Goal: Task Accomplishment & Management: Complete application form

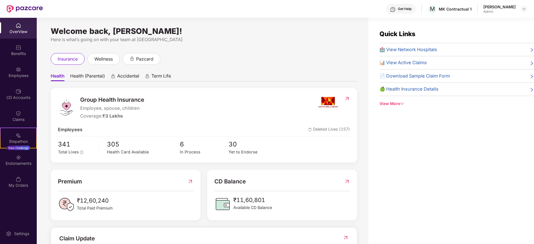
click at [19, 28] on img at bounding box center [19, 26] width 6 height 6
click at [24, 118] on div "Claims" at bounding box center [18, 120] width 37 height 6
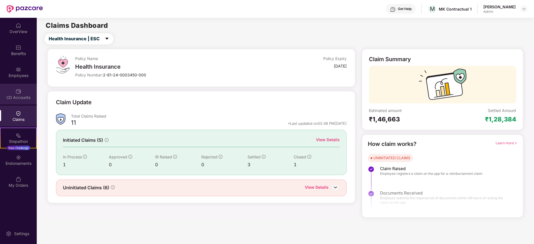
click at [19, 90] on img at bounding box center [19, 92] width 6 height 6
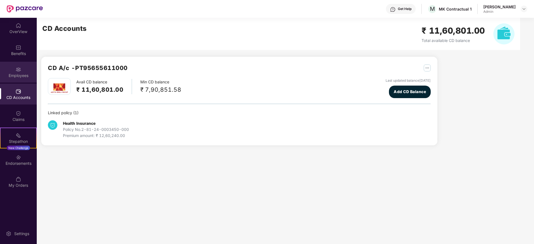
click at [19, 69] on img at bounding box center [19, 70] width 6 height 6
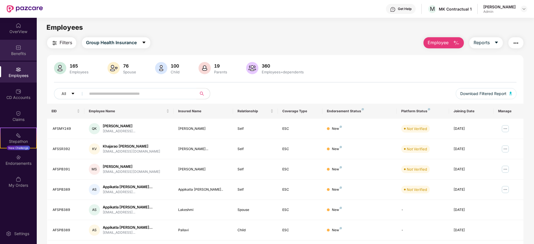
click at [19, 46] on img at bounding box center [19, 48] width 6 height 6
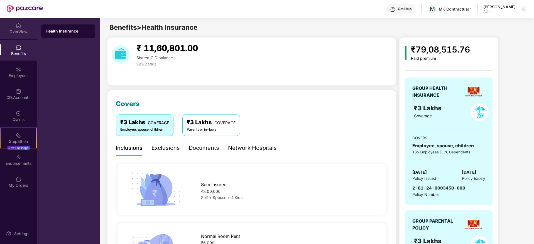
click at [19, 26] on img at bounding box center [19, 26] width 6 height 6
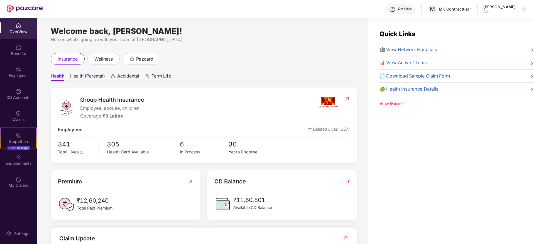
click at [400, 99] on div "Quick Links 🏥 View Network Hospitals 📊 View Active Claims 📄 Download Sample Cla…" at bounding box center [456, 68] width 154 height 78
click at [398, 102] on div "View More" at bounding box center [456, 104] width 154 height 6
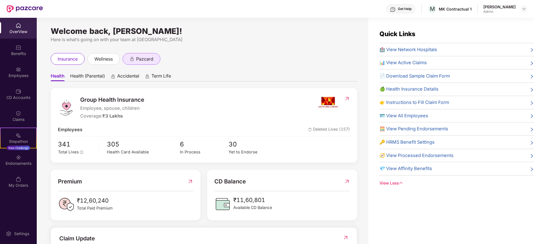
click at [150, 61] on span "pazcard" at bounding box center [144, 59] width 17 height 7
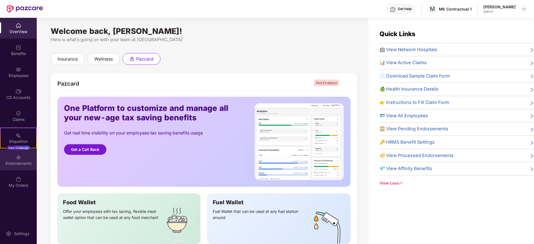
click at [17, 158] on img at bounding box center [19, 158] width 6 height 6
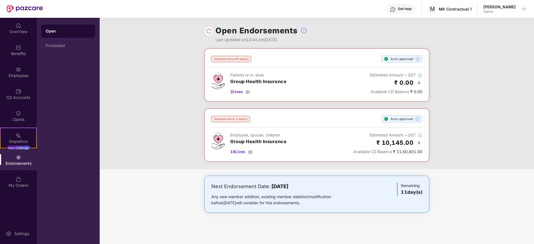
click at [17, 158] on img at bounding box center [19, 158] width 6 height 6
click at [23, 179] on div "My Orders" at bounding box center [18, 182] width 37 height 21
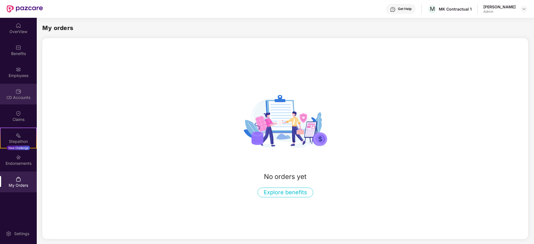
click at [19, 99] on div "CD Accounts" at bounding box center [18, 98] width 37 height 6
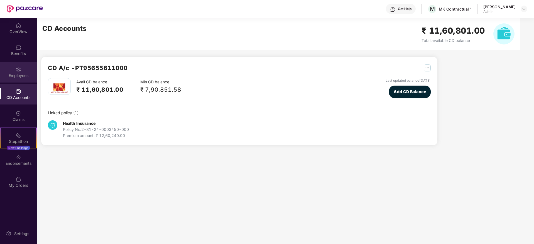
click at [18, 73] on div "Employees" at bounding box center [18, 76] width 37 height 6
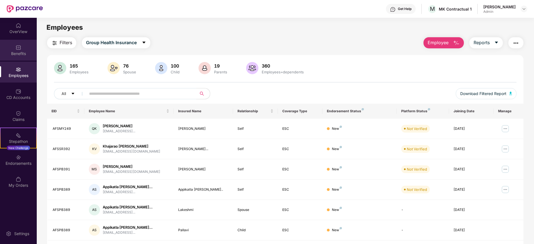
click at [18, 48] on img at bounding box center [19, 48] width 6 height 6
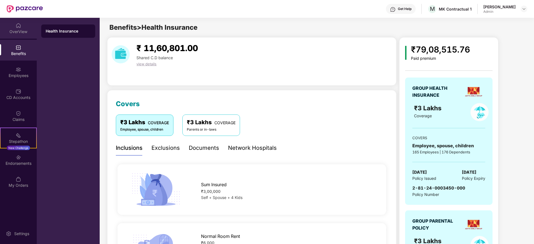
click at [19, 26] on img at bounding box center [19, 26] width 6 height 6
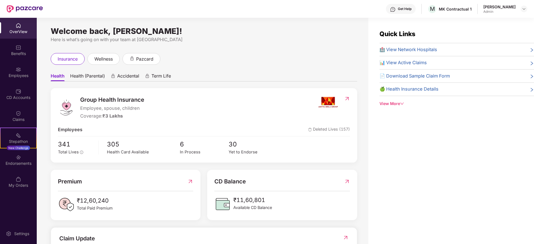
click at [92, 74] on span "Health (Parental)" at bounding box center [87, 77] width 35 height 8
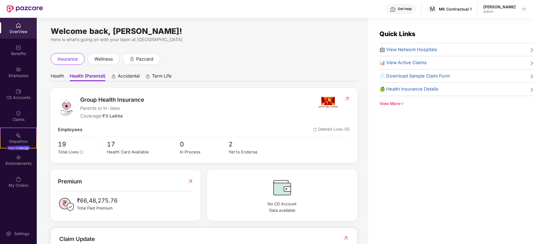
click at [133, 73] on span "Accidental" at bounding box center [129, 77] width 22 height 8
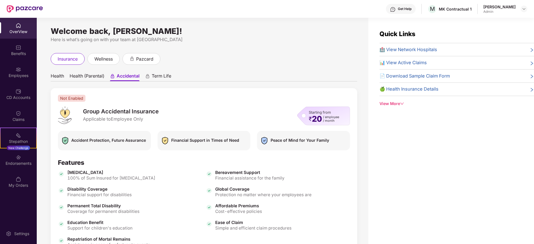
click at [152, 76] on div "Term Life" at bounding box center [158, 77] width 26 height 8
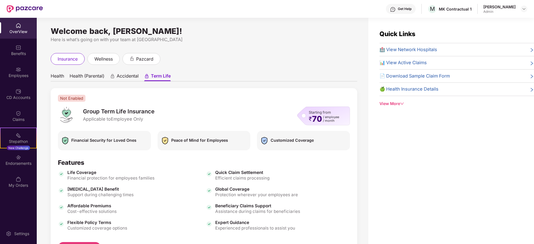
click at [66, 74] on ul "Health Health (Parental) Accidental Term Life" at bounding box center [204, 75] width 306 height 11
click at [61, 75] on span "Health" at bounding box center [57, 77] width 13 height 8
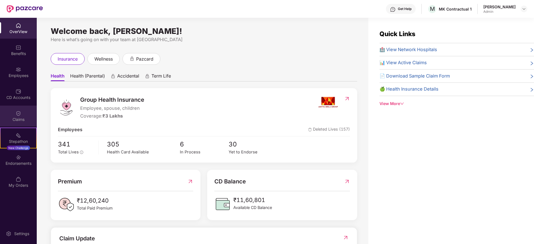
click at [19, 116] on img at bounding box center [19, 114] width 6 height 6
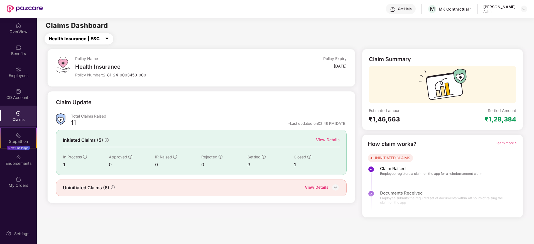
click at [105, 37] on icon "caret-down" at bounding box center [107, 38] width 4 height 4
click at [188, 40] on div "Health Insurance | ESC" at bounding box center [286, 38] width 494 height 11
click at [337, 187] on img at bounding box center [335, 187] width 8 height 8
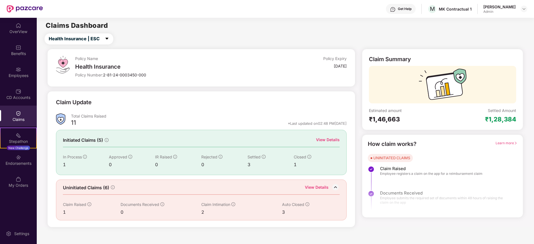
click at [334, 140] on div "View Details" at bounding box center [328, 140] width 24 height 6
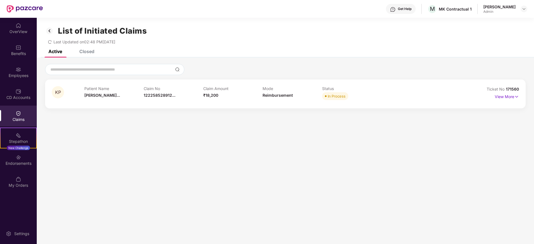
click at [50, 31] on img at bounding box center [49, 30] width 9 height 9
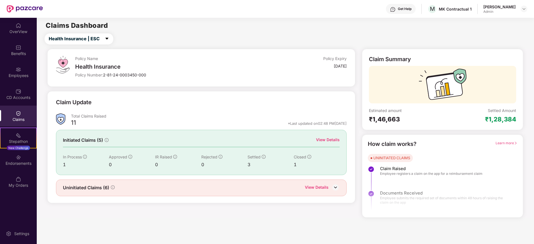
click at [326, 140] on div "View Details" at bounding box center [328, 140] width 24 height 6
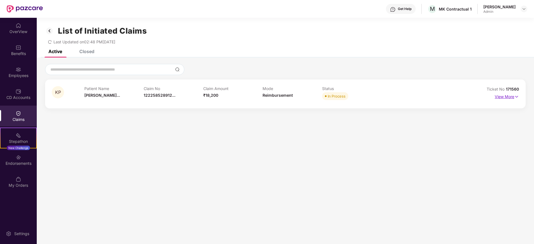
click at [505, 95] on p "View More" at bounding box center [506, 96] width 24 height 8
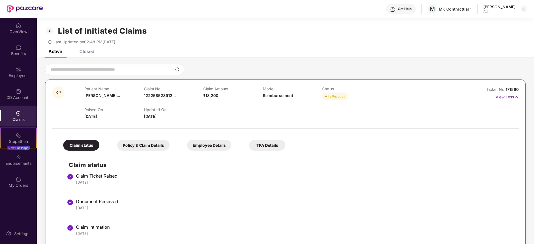
click at [505, 96] on p "View Less" at bounding box center [506, 97] width 23 height 8
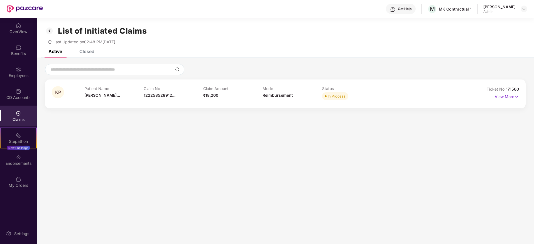
click at [88, 50] on div "Closed" at bounding box center [86, 52] width 15 height 6
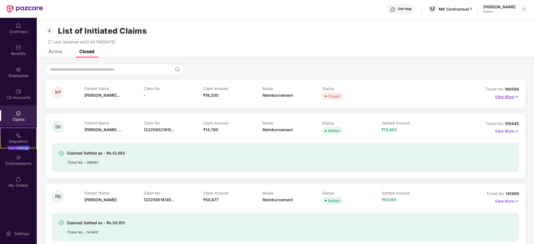
click at [511, 99] on p "View More" at bounding box center [506, 96] width 24 height 8
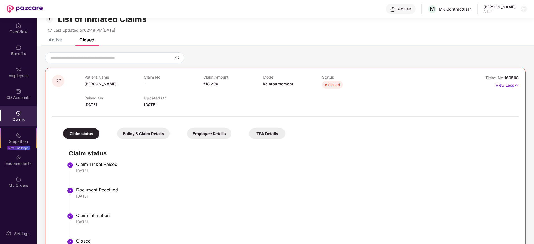
scroll to position [10, 0]
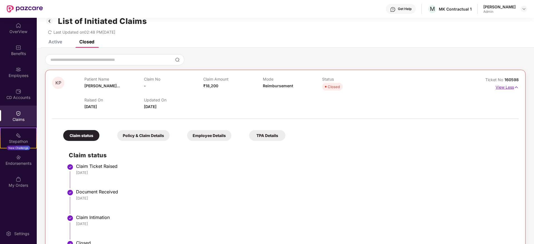
click at [504, 88] on p "View Less" at bounding box center [506, 87] width 23 height 8
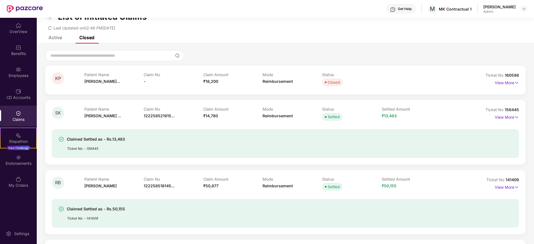
scroll to position [0, 0]
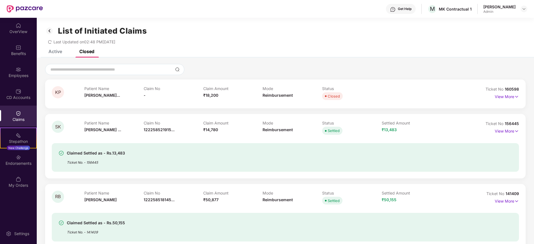
click at [53, 52] on div "Active" at bounding box center [55, 52] width 14 height 6
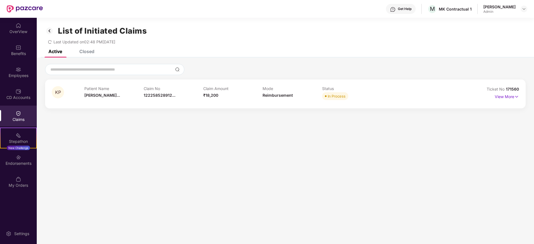
click at [89, 48] on div "List of Initiated Claims Last Updated on 02:48 PM[DATE]" at bounding box center [285, 34] width 497 height 32
click at [89, 51] on div "Closed" at bounding box center [86, 52] width 15 height 6
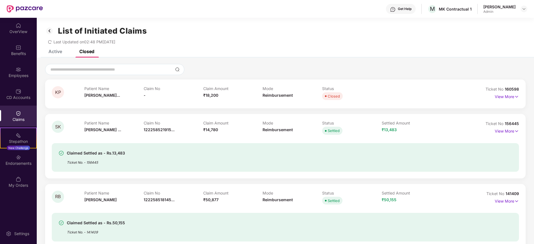
click at [60, 51] on div "Active" at bounding box center [55, 52] width 14 height 6
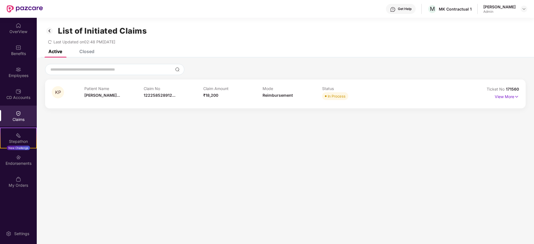
click at [47, 31] on img at bounding box center [49, 30] width 9 height 9
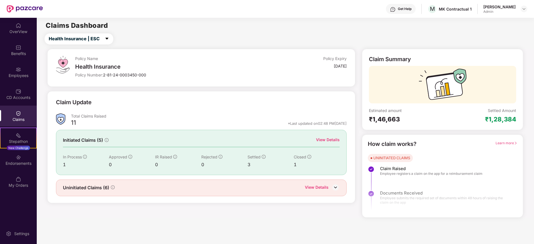
click at [335, 189] on img at bounding box center [335, 187] width 8 height 8
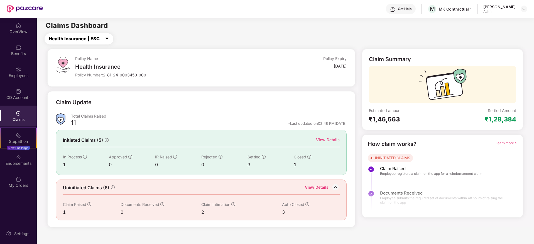
click at [106, 38] on icon "caret-down" at bounding box center [107, 38] width 4 height 4
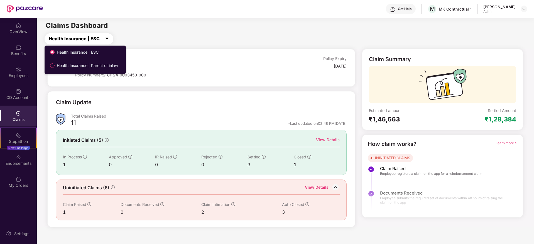
click at [106, 38] on icon "caret-down" at bounding box center [107, 38] width 4 height 4
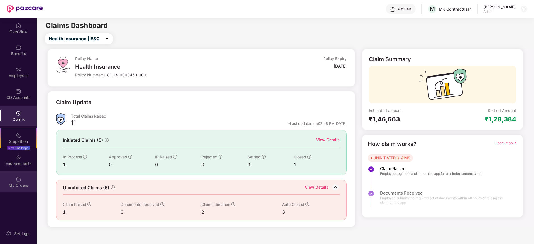
click at [19, 180] on img at bounding box center [19, 180] width 6 height 6
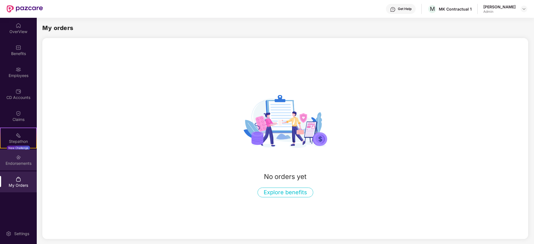
click at [24, 160] on div "Endorsements" at bounding box center [18, 160] width 37 height 21
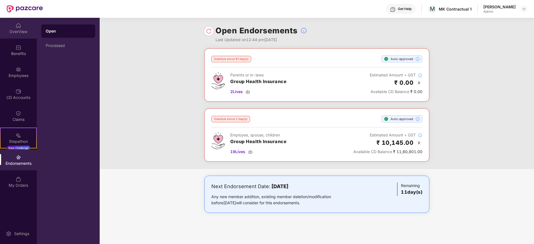
click at [19, 37] on div "OverView" at bounding box center [18, 28] width 37 height 21
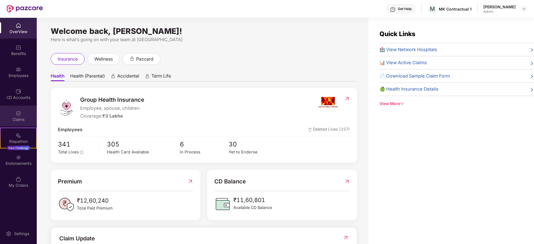
click at [23, 114] on div "Claims" at bounding box center [18, 116] width 37 height 21
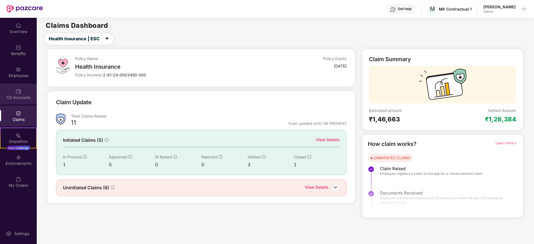
click at [22, 87] on div "CD Accounts" at bounding box center [18, 94] width 37 height 21
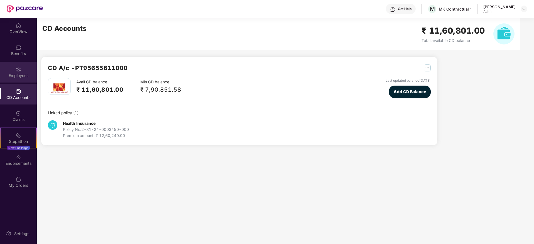
click at [19, 65] on div "Employees" at bounding box center [18, 72] width 37 height 21
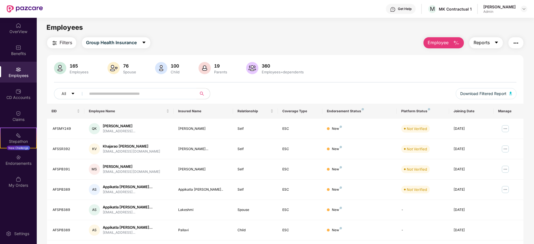
click at [484, 45] on span "Reports" at bounding box center [481, 42] width 16 height 7
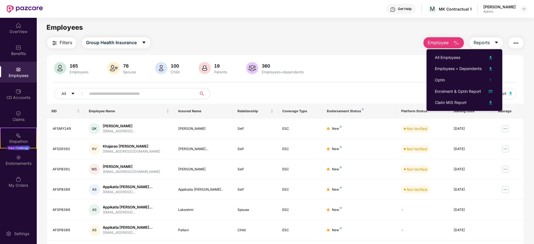
click at [513, 41] on img "button" at bounding box center [515, 43] width 7 height 7
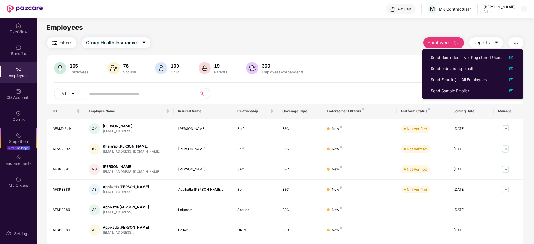
click at [513, 41] on img "button" at bounding box center [515, 43] width 7 height 7
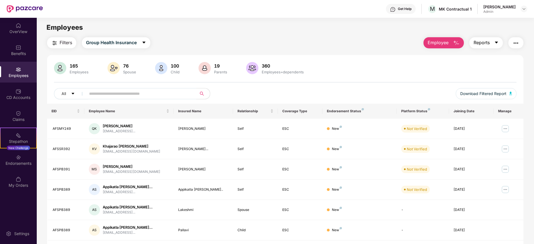
click at [489, 43] on button "Reports" at bounding box center [485, 42] width 33 height 11
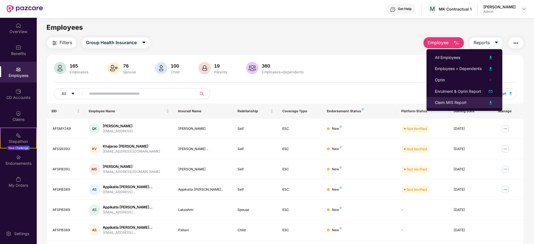
click at [464, 101] on div "Claim MIS Report" at bounding box center [451, 103] width 32 height 6
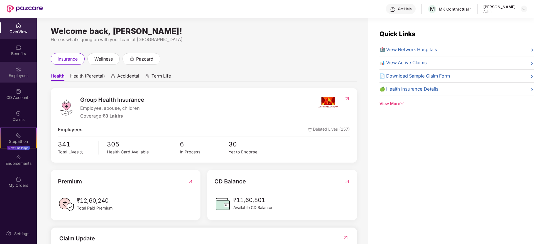
click at [20, 71] on img at bounding box center [19, 70] width 6 height 6
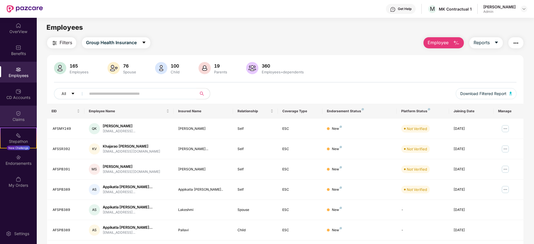
click at [19, 115] on img at bounding box center [19, 114] width 6 height 6
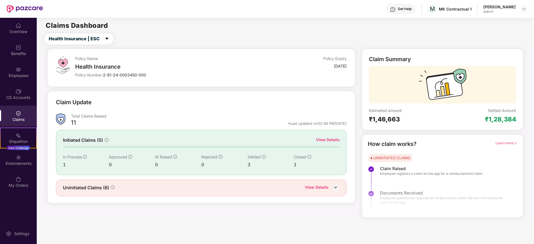
click at [336, 190] on img at bounding box center [335, 187] width 8 height 8
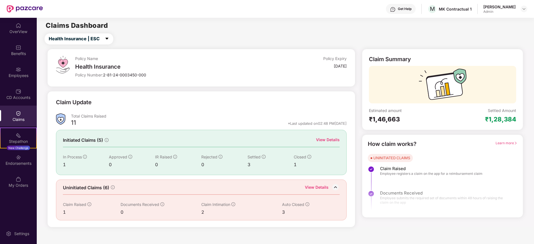
click at [331, 140] on div "View Details" at bounding box center [328, 140] width 24 height 6
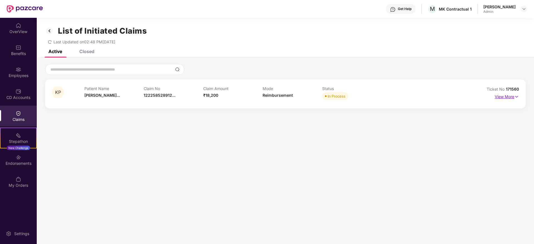
click at [509, 98] on p "View More" at bounding box center [506, 96] width 24 height 8
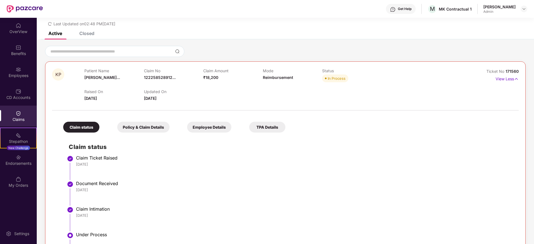
scroll to position [17, 0]
click at [207, 132] on div "Employee Details" at bounding box center [209, 128] width 44 height 11
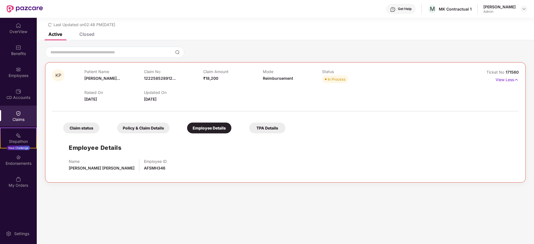
click at [270, 125] on div "TPA Details" at bounding box center [267, 128] width 36 height 11
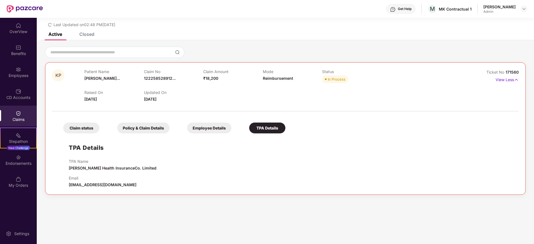
click at [155, 130] on div "Policy & Claim Details" at bounding box center [143, 128] width 52 height 11
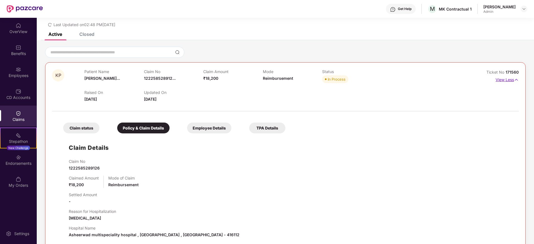
click at [511, 79] on p "View Less" at bounding box center [506, 79] width 23 height 8
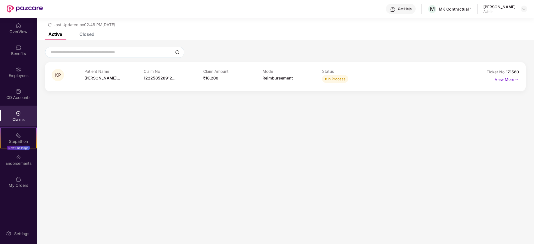
click at [88, 36] on div "Closed" at bounding box center [86, 34] width 15 height 6
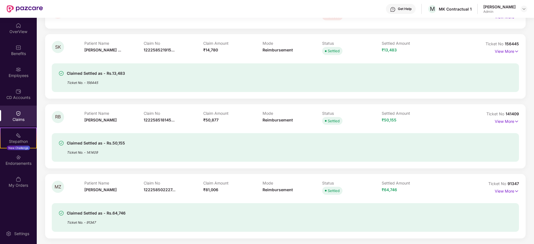
scroll to position [0, 0]
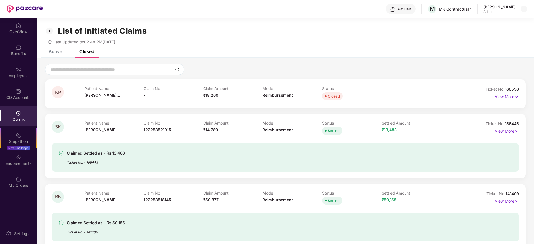
click at [57, 48] on div "List of Initiated Claims Last Updated on 02:48 PM[DATE]" at bounding box center [285, 34] width 497 height 32
click at [50, 29] on img at bounding box center [49, 30] width 9 height 9
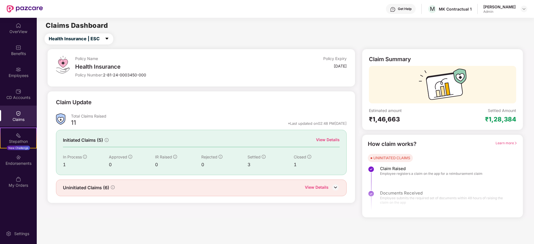
click at [324, 190] on div "View Details" at bounding box center [317, 187] width 24 height 7
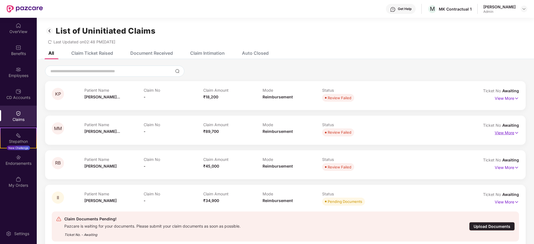
click at [505, 132] on p "View More" at bounding box center [506, 133] width 24 height 8
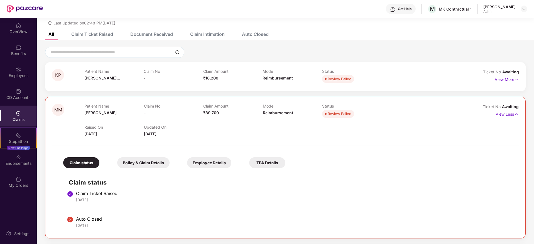
scroll to position [18, 0]
click at [508, 117] on p "View Less" at bounding box center [506, 114] width 23 height 8
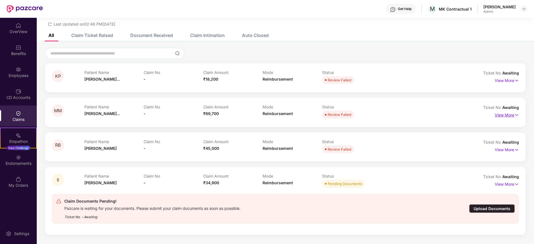
scroll to position [18, 0]
click at [507, 149] on p "View More" at bounding box center [506, 150] width 24 height 8
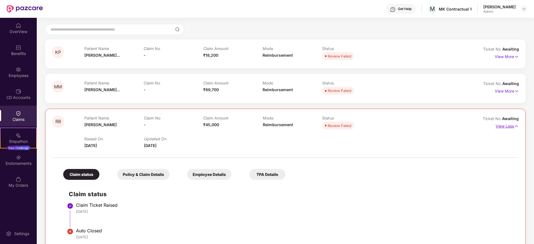
scroll to position [40, 0]
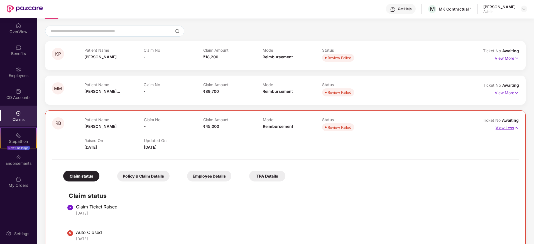
click at [507, 126] on p "View Less" at bounding box center [506, 128] width 23 height 8
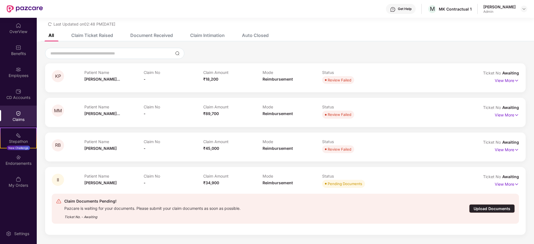
scroll to position [0, 0]
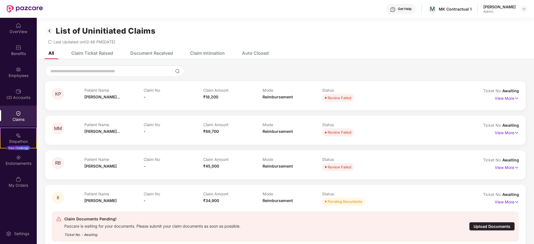
click at [207, 53] on div "Claim Intimation" at bounding box center [207, 53] width 35 height 6
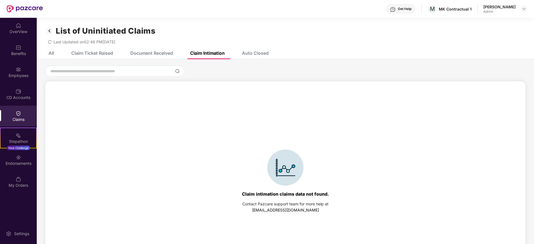
click at [248, 50] on div "Auto Closed" at bounding box center [250, 53] width 35 height 12
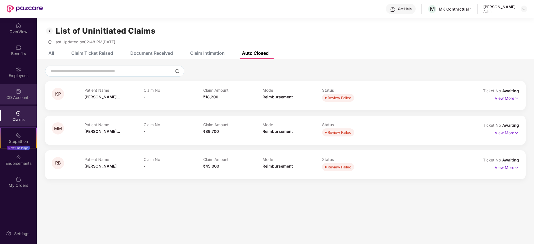
click at [25, 96] on div "CD Accounts" at bounding box center [18, 98] width 37 height 6
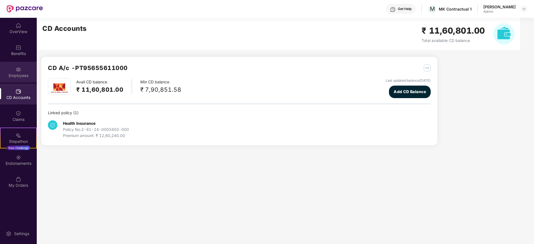
click at [21, 70] on img at bounding box center [19, 70] width 6 height 6
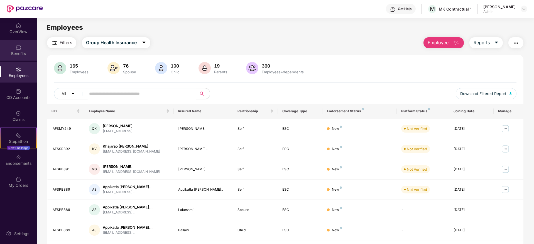
click at [16, 57] on div "Benefits" at bounding box center [18, 50] width 37 height 21
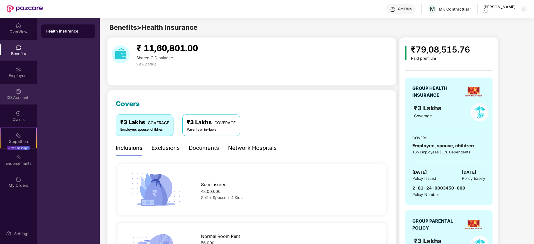
click at [21, 85] on div "CD Accounts" at bounding box center [18, 94] width 37 height 21
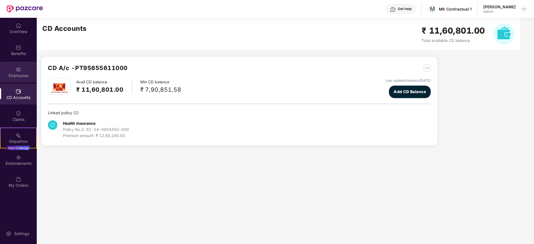
click at [20, 78] on div "Employees" at bounding box center [18, 72] width 37 height 21
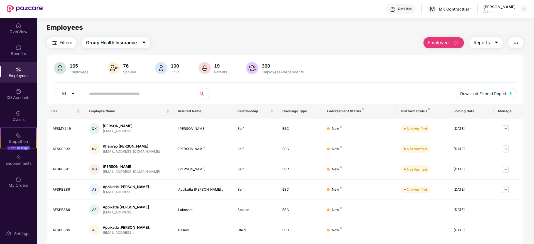
click at [495, 41] on icon "caret-down" at bounding box center [496, 42] width 4 height 4
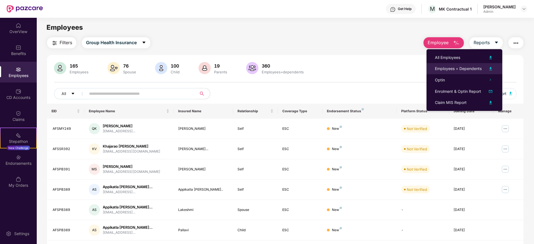
click at [472, 69] on div "Employees + Dependents" at bounding box center [458, 69] width 47 height 6
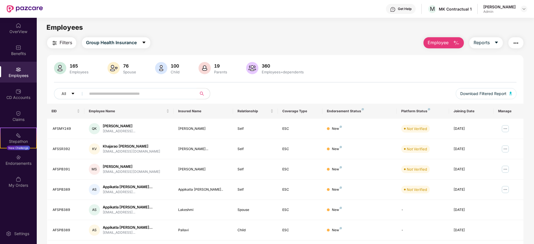
click at [168, 90] on input "text" at bounding box center [139, 94] width 100 height 8
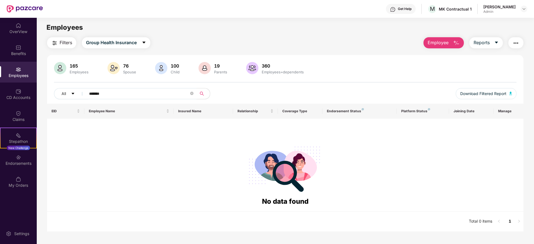
type input "********"
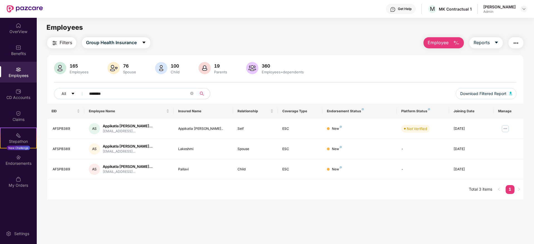
click at [144, 93] on input "********" at bounding box center [139, 94] width 100 height 8
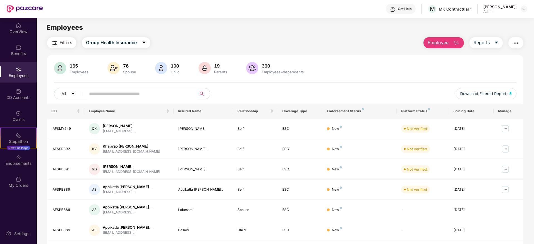
click at [456, 37] on main "Employees Filters Group Health Insurance Employee Reports 165 Employees 76 Spou…" at bounding box center [285, 140] width 497 height 244
click at [456, 42] on img "button" at bounding box center [456, 43] width 7 height 7
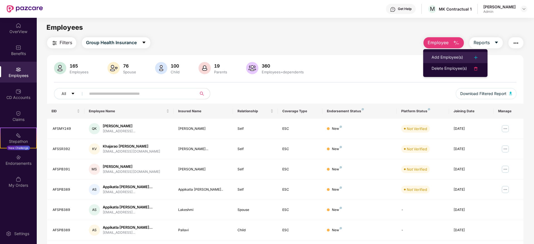
click at [458, 59] on div "Add Employee(s)" at bounding box center [446, 57] width 31 height 7
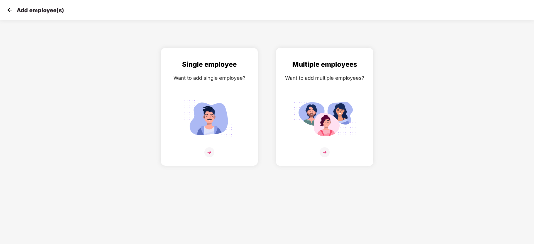
click at [324, 148] on img at bounding box center [324, 152] width 10 height 10
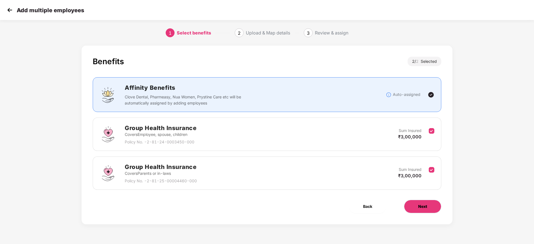
click at [422, 205] on span "Next" at bounding box center [422, 207] width 9 height 6
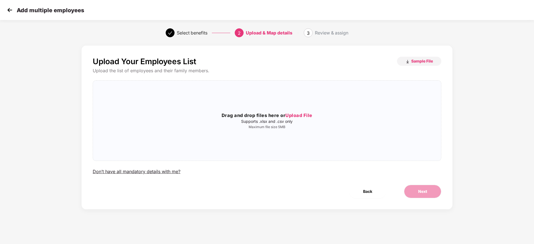
click at [422, 205] on div "Upload Your Employees List Sample File Upload the list of employees and their f…" at bounding box center [267, 128] width 371 height 164
click at [309, 113] on span "Upload File" at bounding box center [298, 116] width 27 height 6
click at [431, 190] on button "Next" at bounding box center [422, 191] width 37 height 13
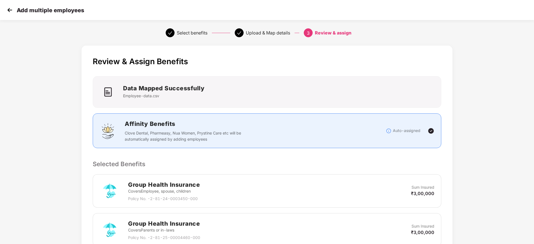
scroll to position [105, 0]
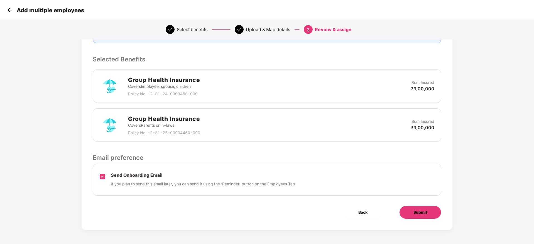
click at [423, 215] on span "Submit" at bounding box center [420, 213] width 14 height 6
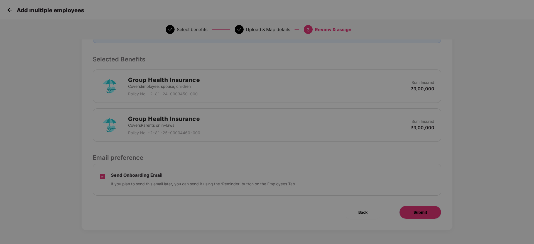
scroll to position [0, 0]
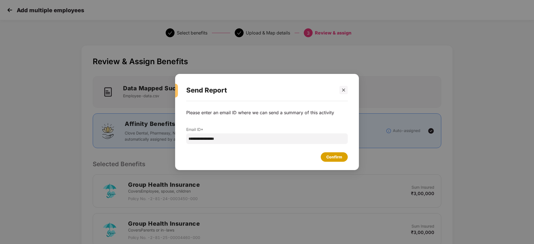
click at [337, 159] on div "Confirm" at bounding box center [334, 157] width 16 height 6
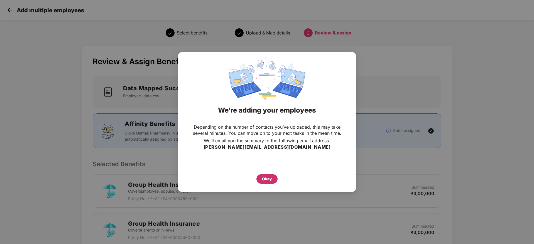
click at [268, 181] on div "Okay" at bounding box center [267, 179] width 10 height 6
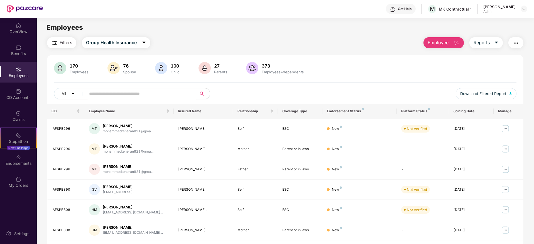
click at [159, 95] on input "text" at bounding box center [139, 94] width 100 height 8
paste input "********"
type input "********"
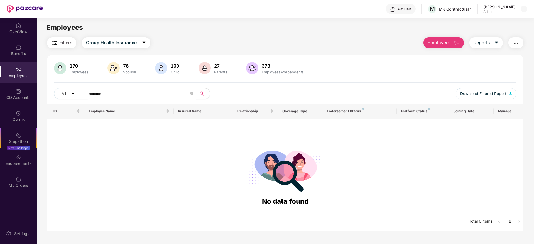
click at [159, 95] on input "********" at bounding box center [139, 94] width 100 height 8
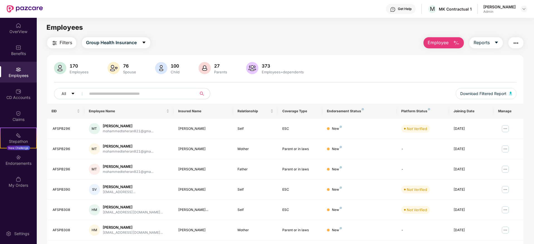
click at [458, 41] on img "button" at bounding box center [456, 43] width 7 height 7
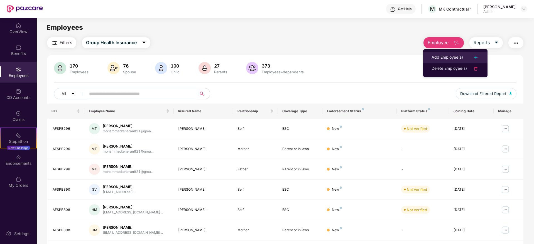
click at [452, 53] on li "Add Employee(s)" at bounding box center [455, 57] width 64 height 11
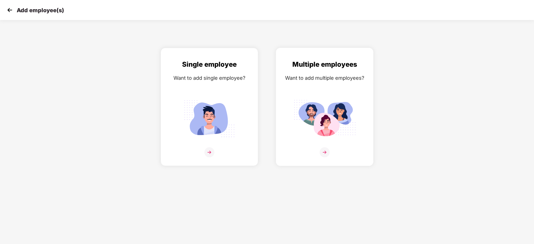
click at [318, 151] on div at bounding box center [325, 155] width 86 height 17
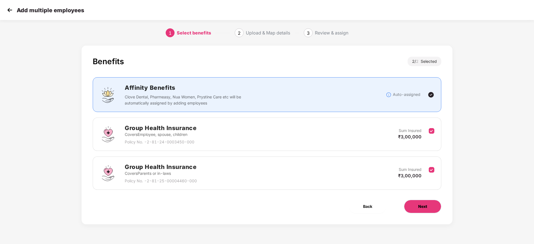
click at [422, 206] on span "Next" at bounding box center [422, 207] width 9 height 6
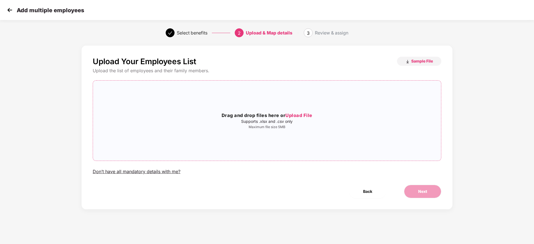
click at [309, 114] on span "Upload File" at bounding box center [298, 116] width 27 height 6
click at [428, 191] on button "Next" at bounding box center [422, 191] width 37 height 13
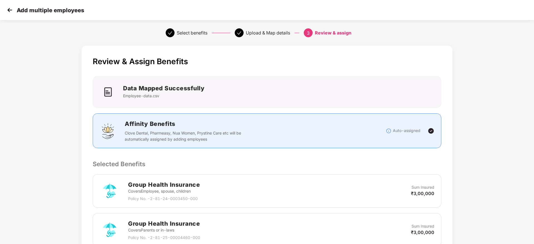
scroll to position [105, 0]
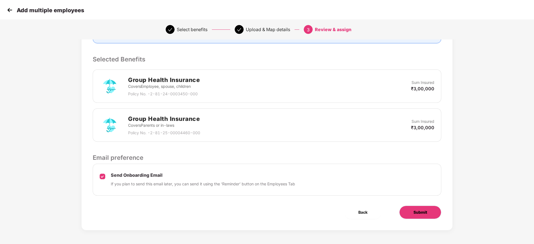
click at [418, 213] on span "Submit" at bounding box center [420, 213] width 14 height 6
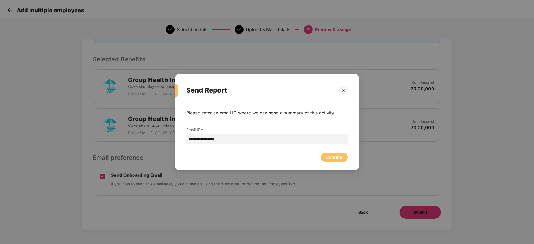
scroll to position [0, 0]
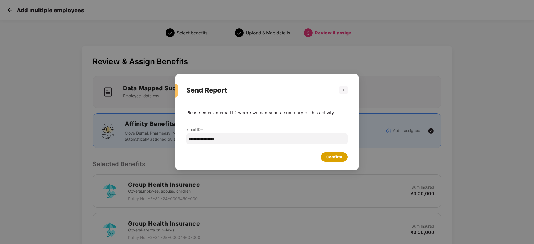
click at [330, 156] on div "Confirm" at bounding box center [334, 157] width 16 height 6
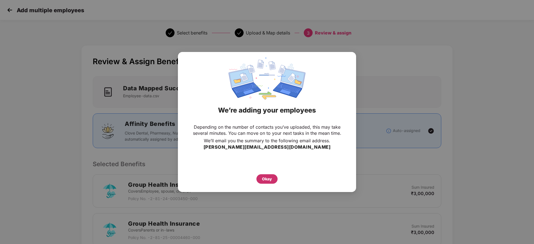
click at [270, 177] on div "Okay" at bounding box center [267, 179] width 10 height 6
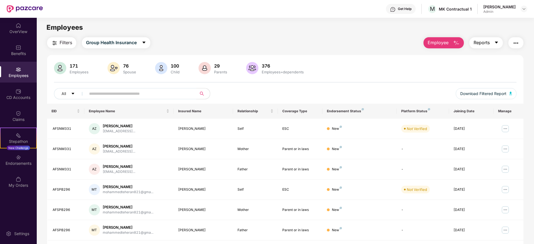
click at [496, 45] on span "caret-down" at bounding box center [496, 42] width 4 height 5
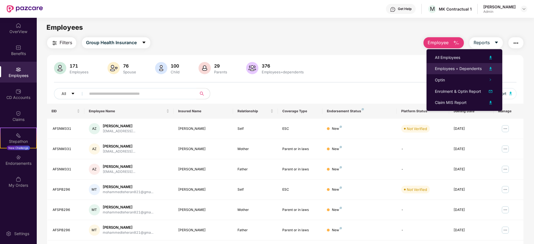
click at [463, 65] on div "Employees + Dependents" at bounding box center [464, 68] width 59 height 7
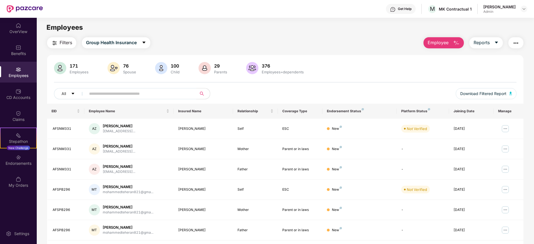
click at [517, 40] on img "button" at bounding box center [515, 43] width 7 height 7
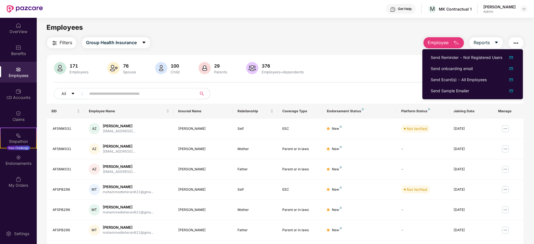
click at [517, 40] on img "button" at bounding box center [515, 43] width 7 height 7
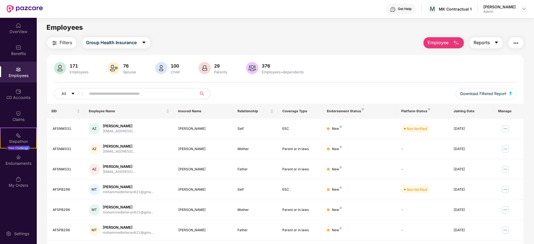
click at [496, 40] on icon "caret-down" at bounding box center [496, 42] width 4 height 4
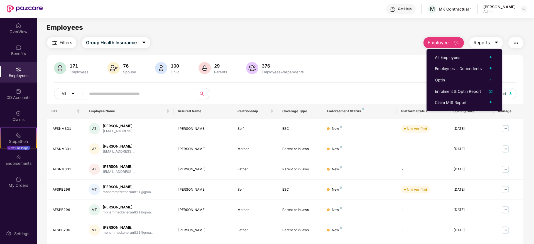
click at [496, 40] on icon "caret-down" at bounding box center [496, 42] width 4 height 4
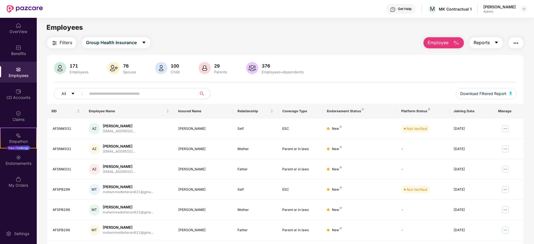
click at [490, 44] on button "Reports" at bounding box center [485, 42] width 33 height 11
